Goal: Information Seeking & Learning: Learn about a topic

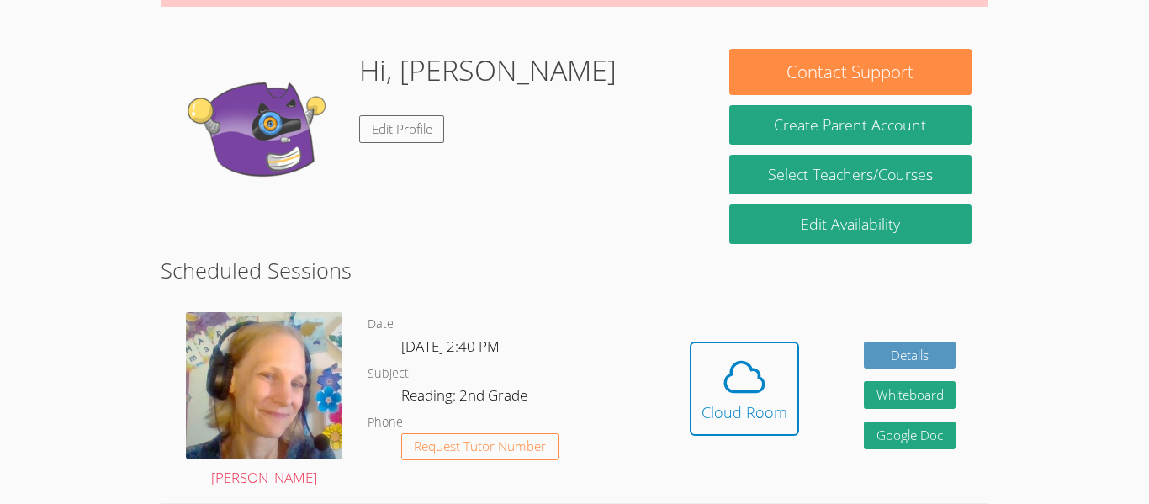
scroll to position [225, 0]
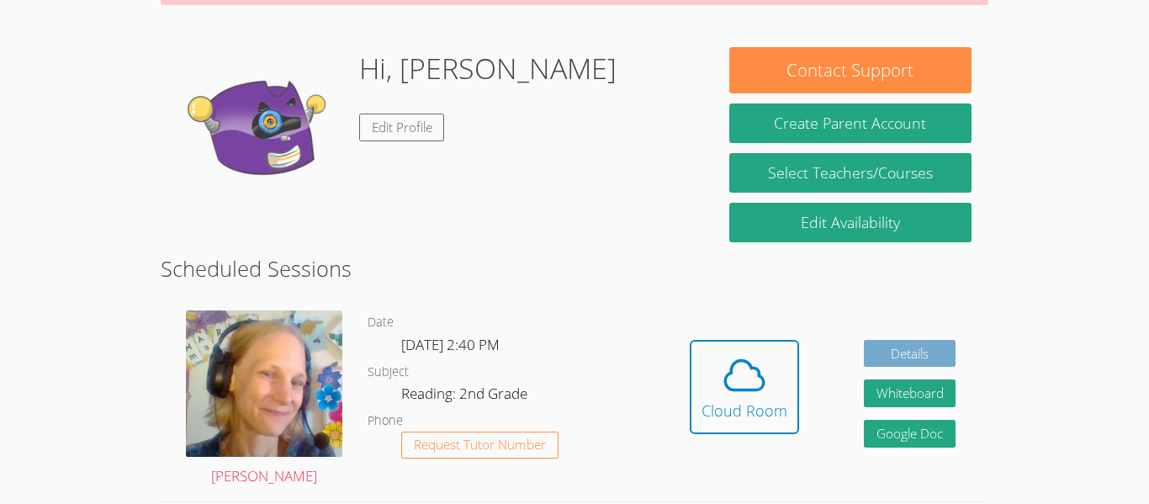
click at [911, 349] on link "Details" at bounding box center [910, 354] width 92 height 28
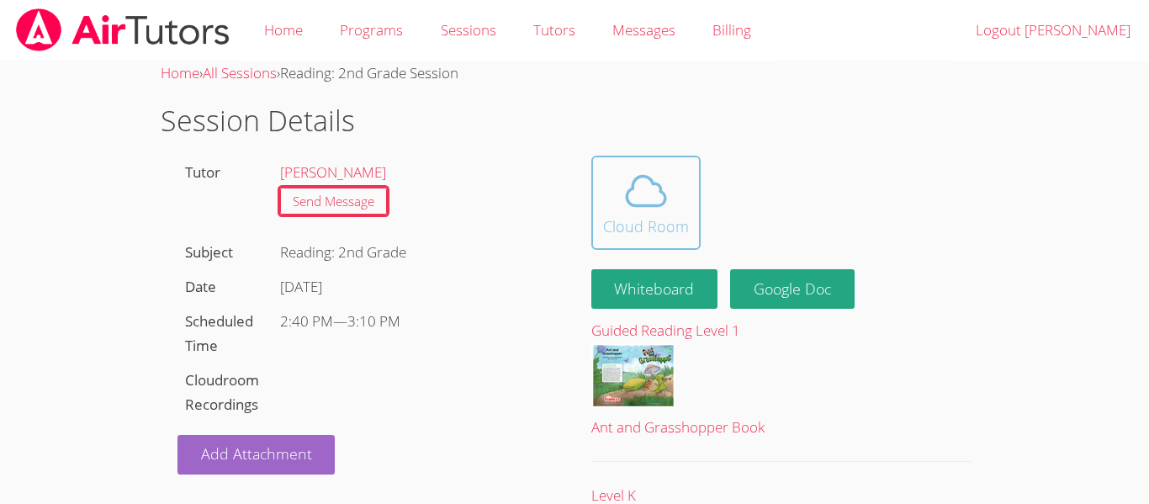
click at [642, 220] on div "Cloud Room" at bounding box center [646, 226] width 86 height 24
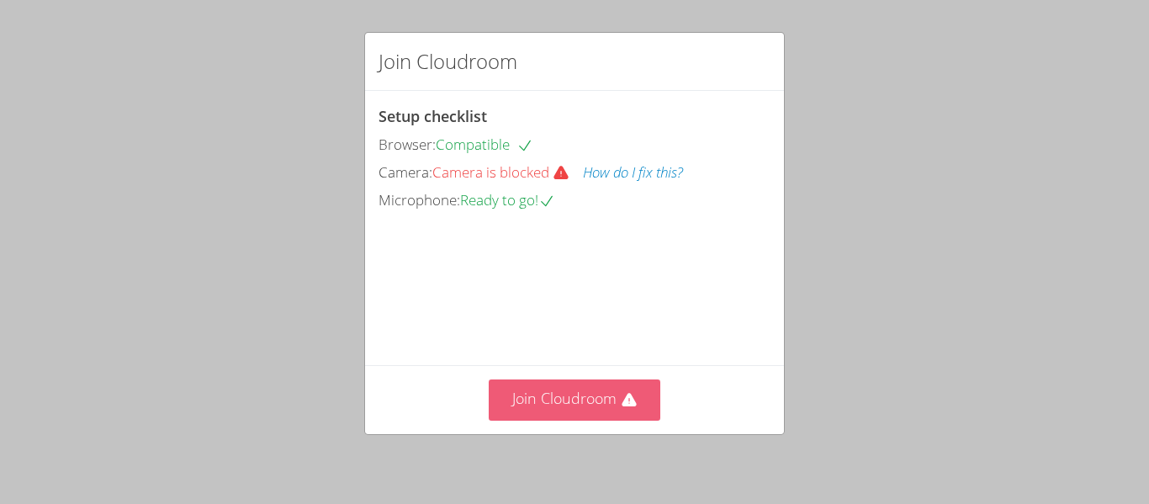
click at [551, 400] on button "Join Cloudroom" at bounding box center [575, 399] width 172 height 41
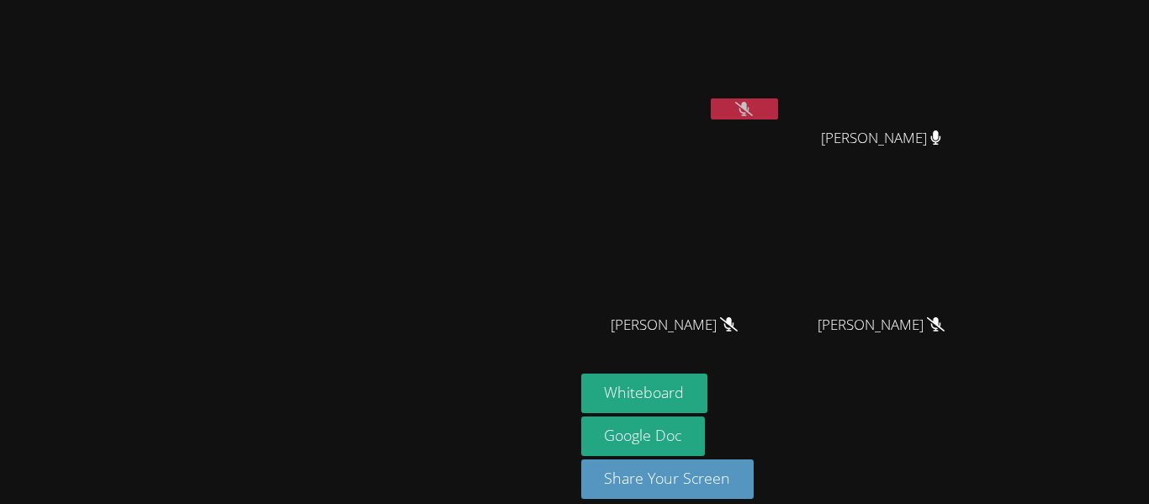
click at [778, 114] on button at bounding box center [744, 108] width 67 height 21
click at [958, 188] on div "[PERSON_NAME] [PERSON_NAME] [PERSON_NAME] MILA’VAE [PERSON_NAME]’[PERSON_NAME] …" at bounding box center [784, 190] width 407 height 367
click at [778, 115] on button at bounding box center [744, 108] width 67 height 21
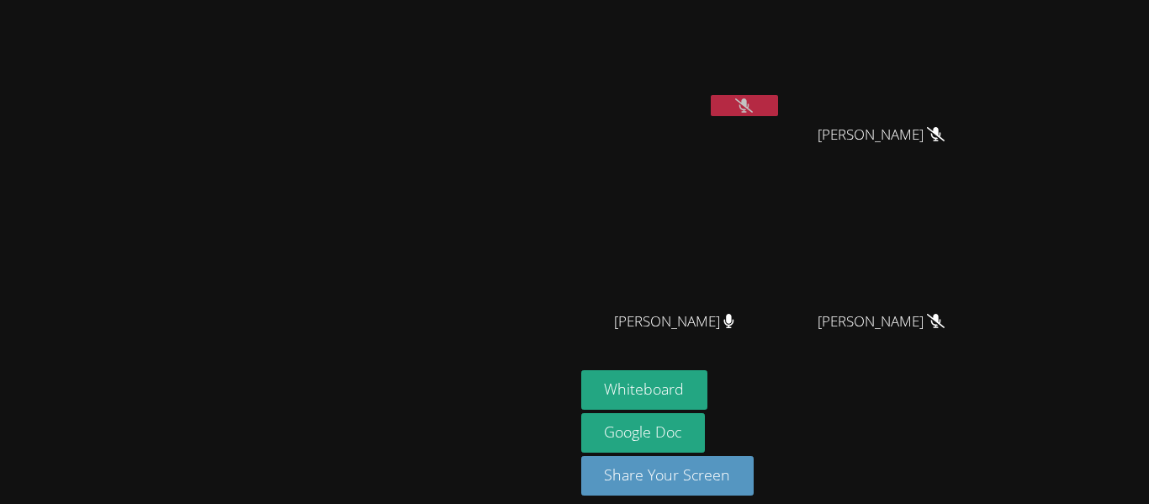
scroll to position [4, 0]
click at [778, 94] on button at bounding box center [744, 104] width 67 height 21
click at [778, 112] on button at bounding box center [744, 104] width 67 height 21
click at [161, 184] on video at bounding box center [287, 223] width 252 height 315
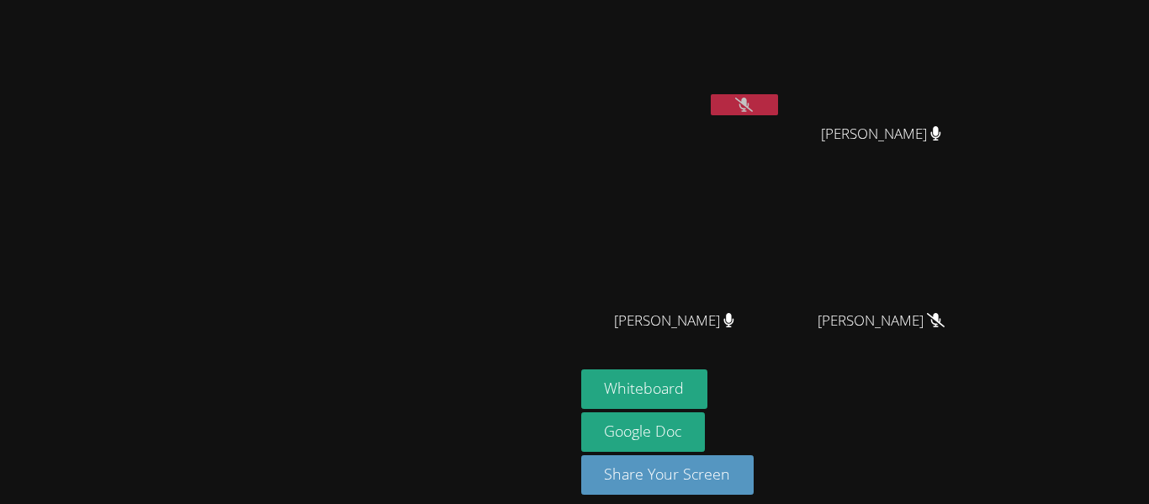
click at [161, 184] on video at bounding box center [287, 223] width 252 height 315
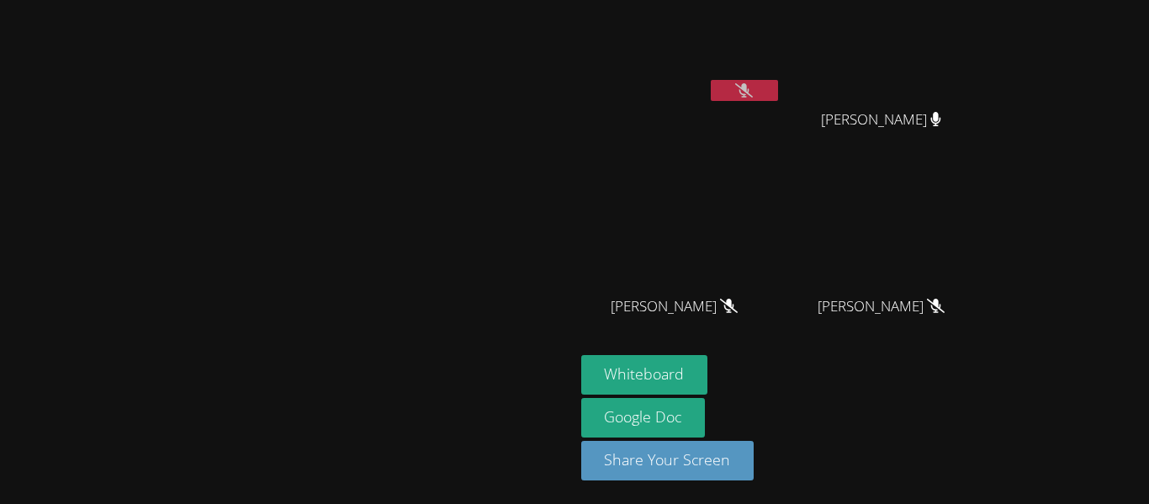
scroll to position [0, 0]
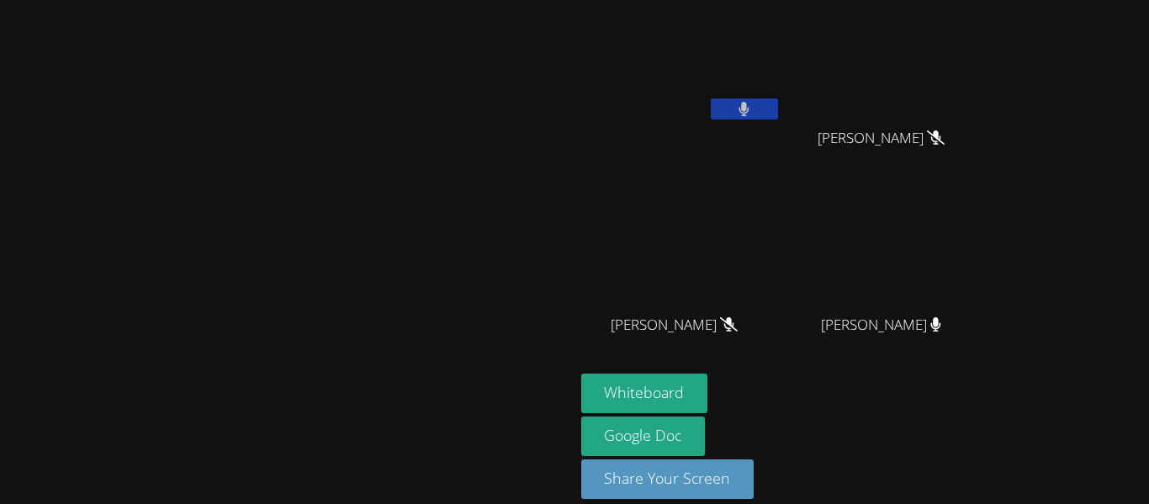
click at [327, 243] on video at bounding box center [287, 227] width 252 height 315
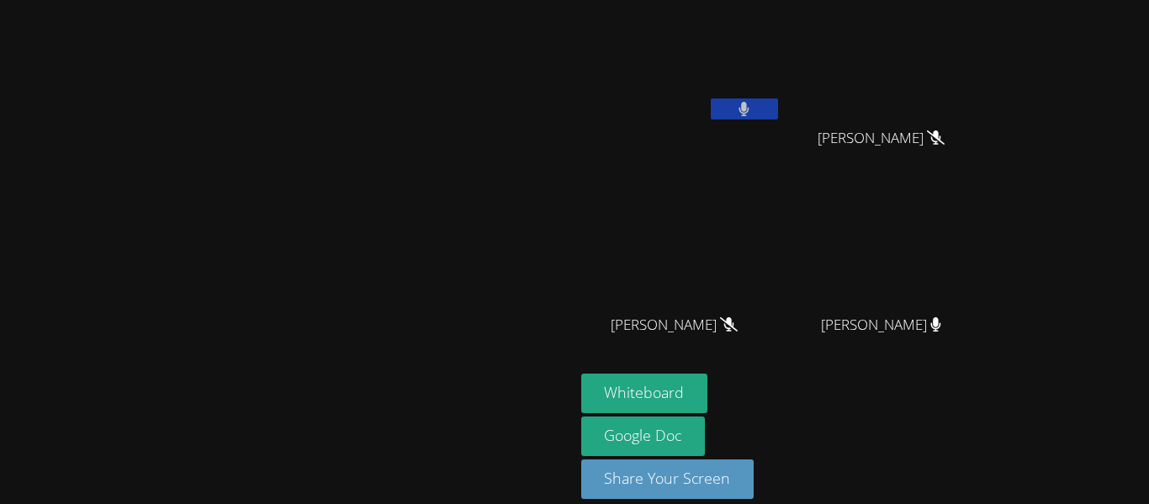
click at [327, 243] on video at bounding box center [287, 227] width 252 height 315
click at [327, 244] on video at bounding box center [287, 227] width 252 height 315
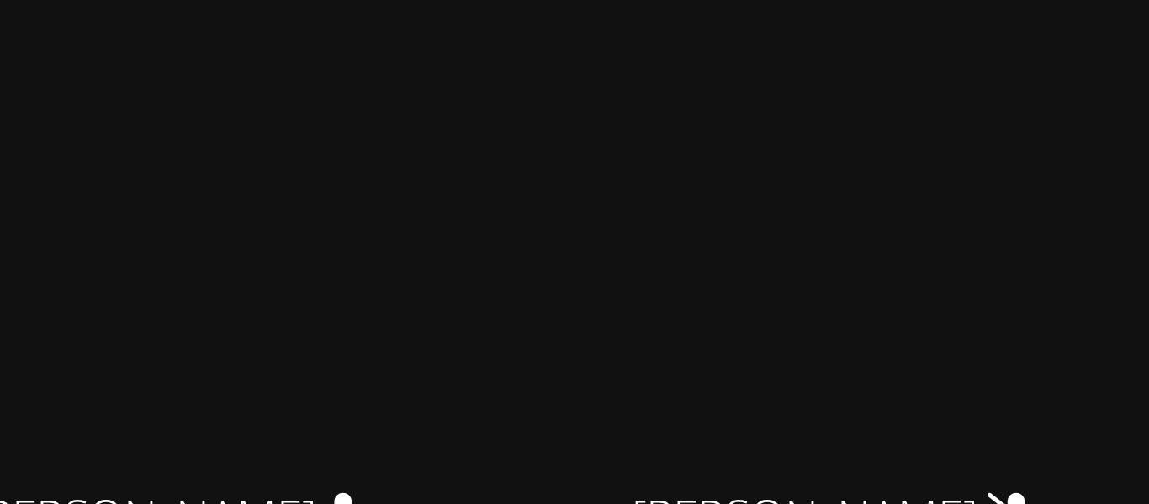
scroll to position [18, 0]
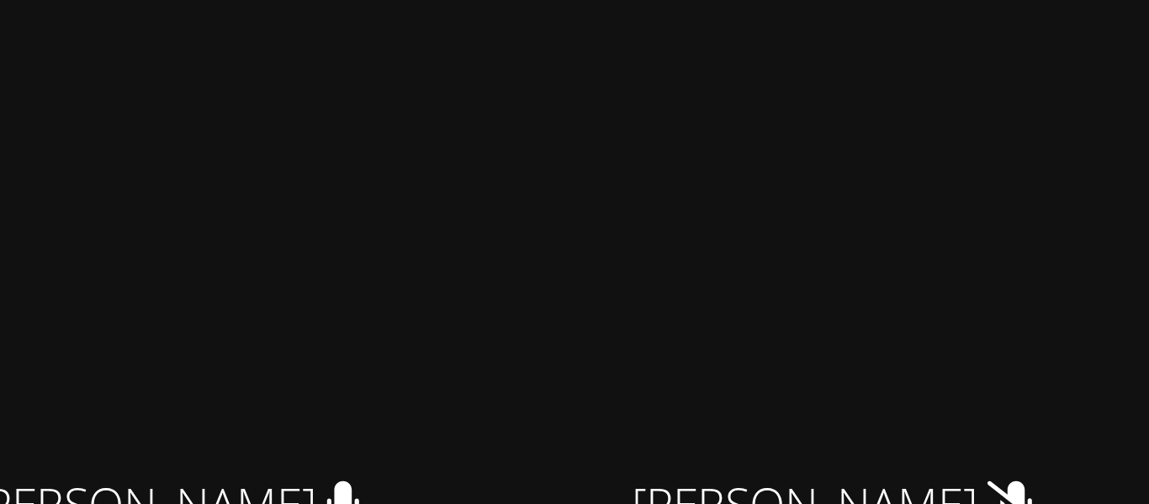
click at [734, 300] on icon at bounding box center [729, 306] width 10 height 14
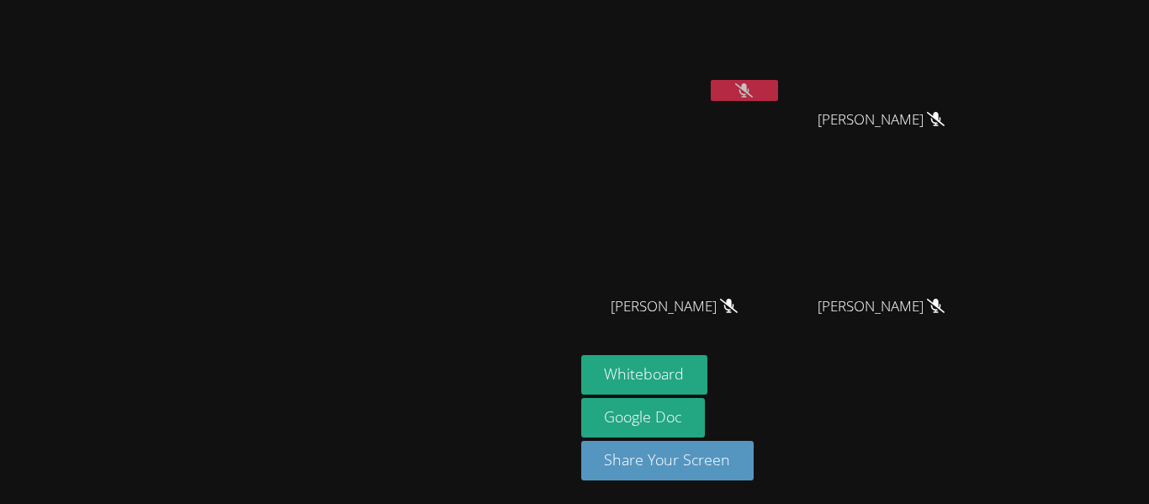
scroll to position [13, 0]
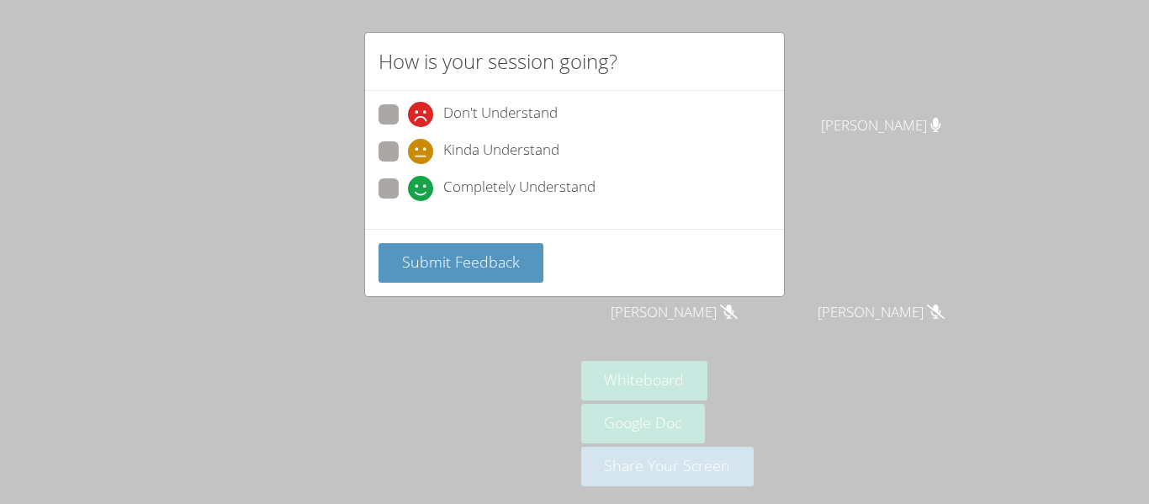
click at [539, 185] on span "Completely Understand" at bounding box center [519, 188] width 152 height 25
click at [422, 185] on input "Completely Understand" at bounding box center [415, 185] width 14 height 14
radio input "true"
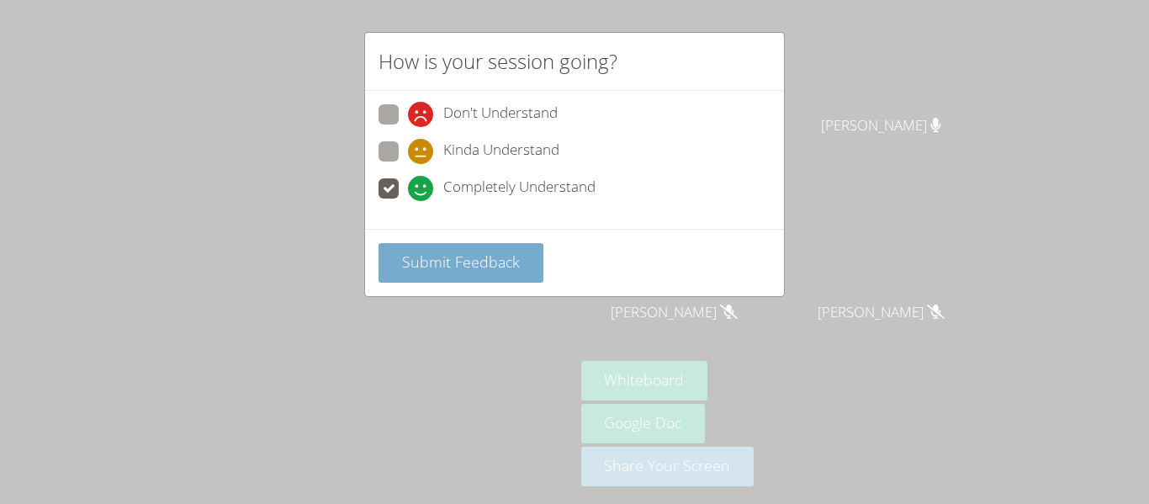
click at [458, 258] on span "Submit Feedback" at bounding box center [461, 261] width 118 height 20
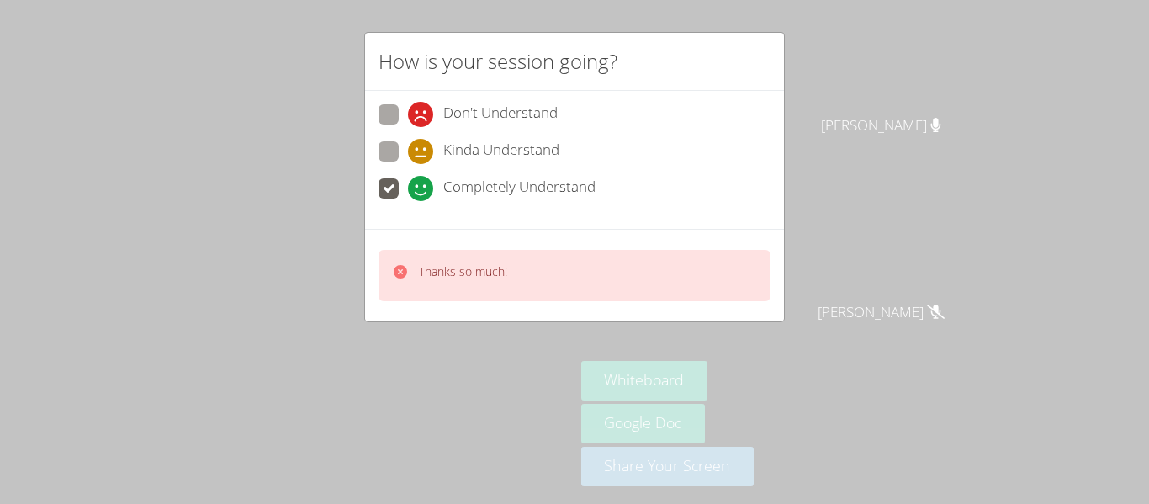
click at [498, 145] on span "Kinda Understand" at bounding box center [501, 151] width 116 height 25
click at [422, 145] on input "Kinda Understand" at bounding box center [415, 148] width 14 height 14
radio input "true"
click at [510, 293] on div "Thanks so much!" at bounding box center [574, 275] width 392 height 51
click at [413, 280] on video at bounding box center [287, 214] width 252 height 315
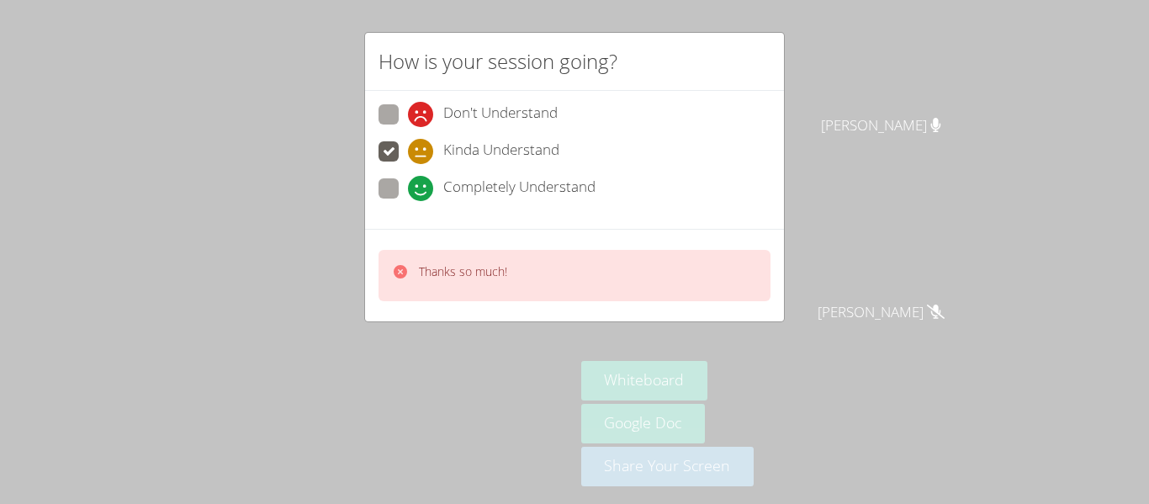
click at [413, 285] on video at bounding box center [287, 214] width 252 height 315
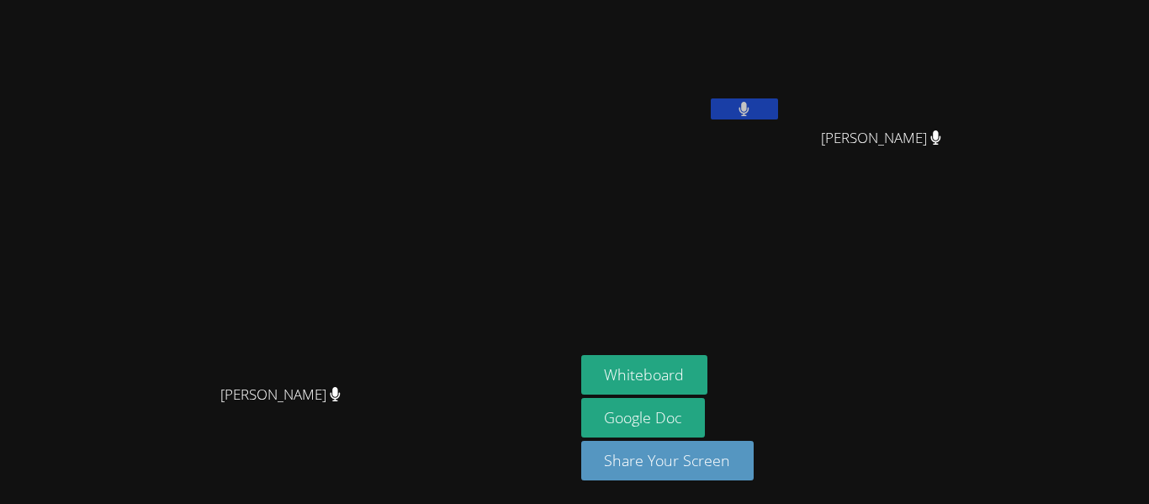
scroll to position [0, 0]
